Goal: Transaction & Acquisition: Subscribe to service/newsletter

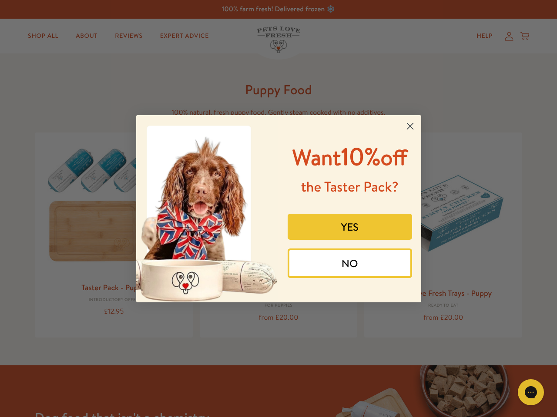
click at [278, 209] on div "Want 10% off the Taster Pack? YES NO" at bounding box center [346, 209] width 136 height 170
click at [410, 126] on icon "Close dialog" at bounding box center [410, 126] width 6 height 6
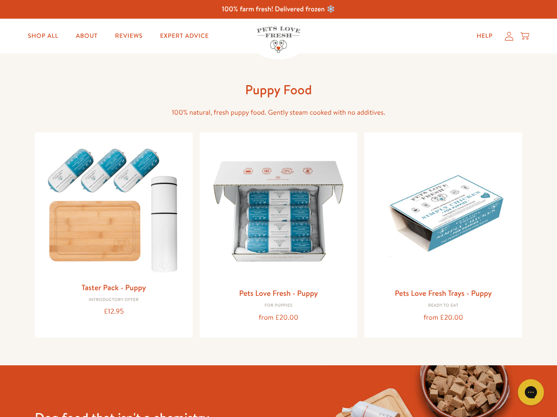
click at [350, 234] on button "YES" at bounding box center [349, 247] width 124 height 26
click at [350, 263] on button "Get 10% Off Now" at bounding box center [349, 274] width 124 height 23
click at [538, 393] on div "Gorgias live chat" at bounding box center [530, 392] width 17 height 17
